Goal: Go to known website: Go to known website

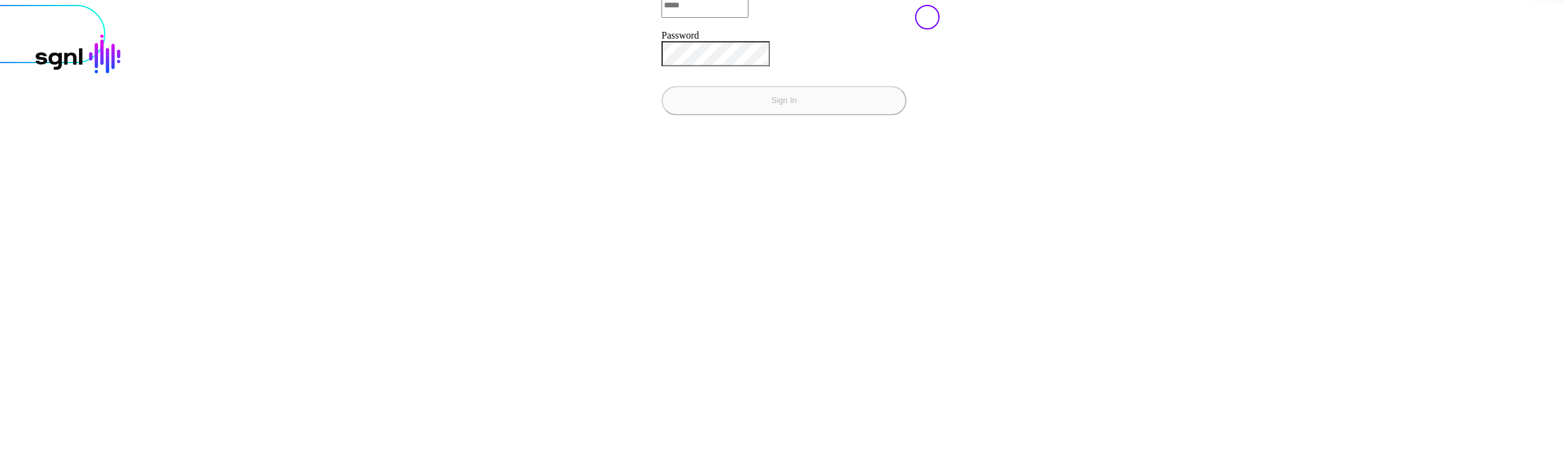
type input "**********"
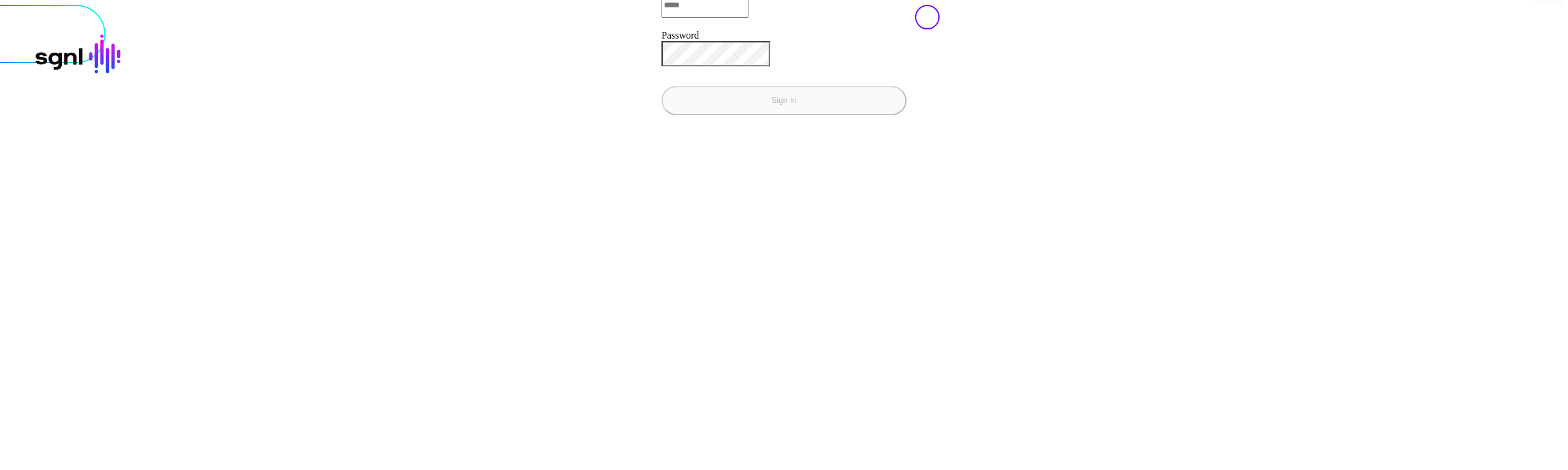
type input "**********"
